Goal: Task Accomplishment & Management: Manage account settings

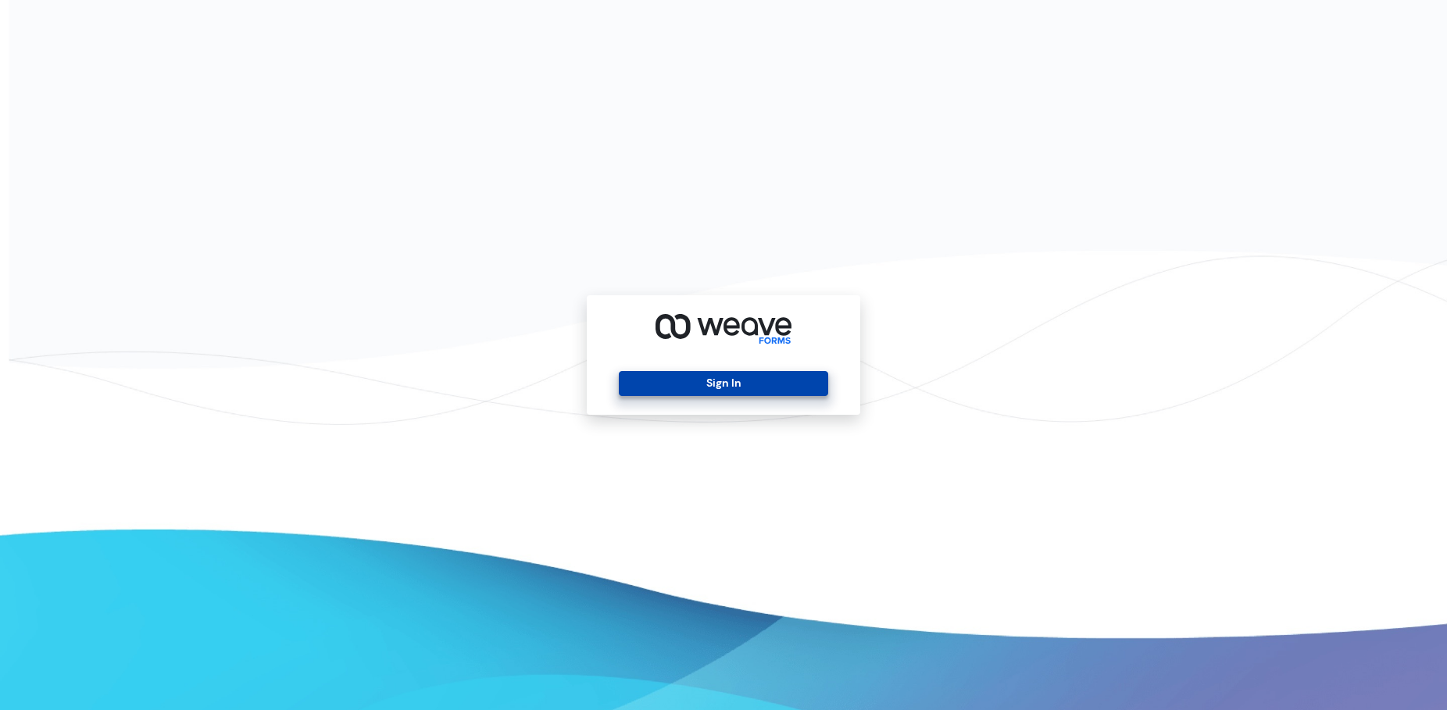
click at [712, 382] on button "Sign In" at bounding box center [723, 383] width 209 height 25
